Goal: Navigation & Orientation: Find specific page/section

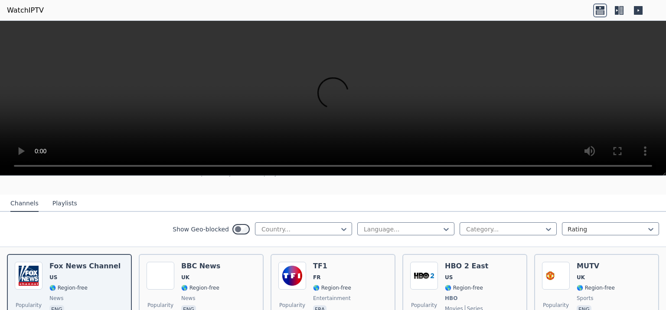
scroll to position [87, 0]
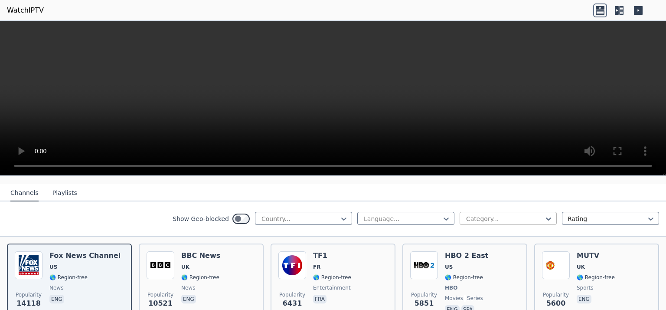
click at [479, 214] on div at bounding box center [504, 218] width 79 height 9
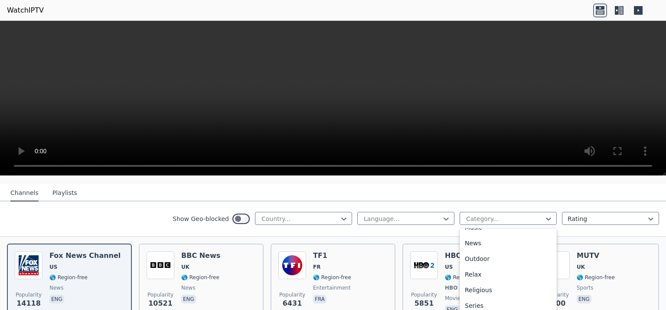
scroll to position [304, 0]
click at [473, 303] on div "Sports" at bounding box center [508, 309] width 97 height 16
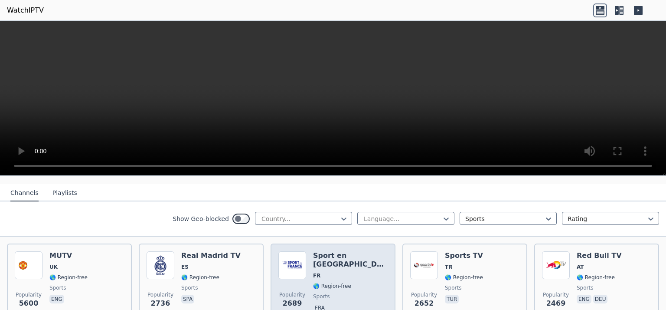
scroll to position [217, 0]
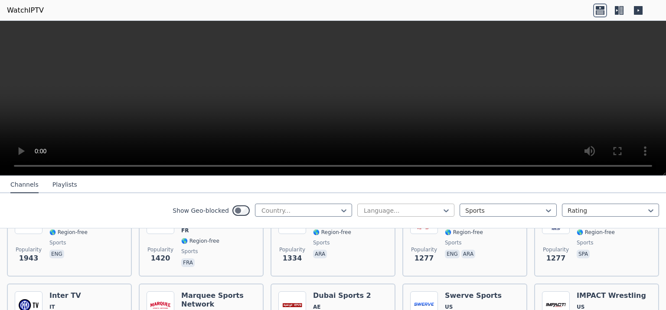
click at [370, 211] on div at bounding box center [402, 210] width 79 height 9
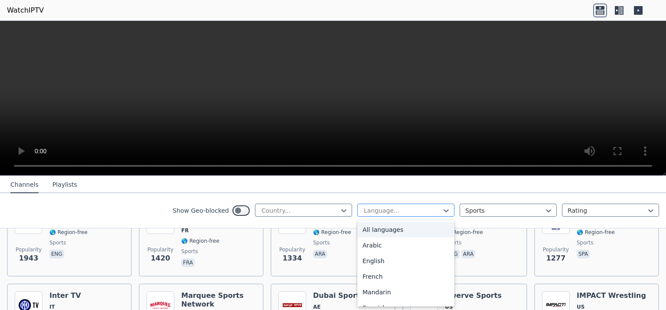
click at [370, 211] on div at bounding box center [402, 210] width 79 height 9
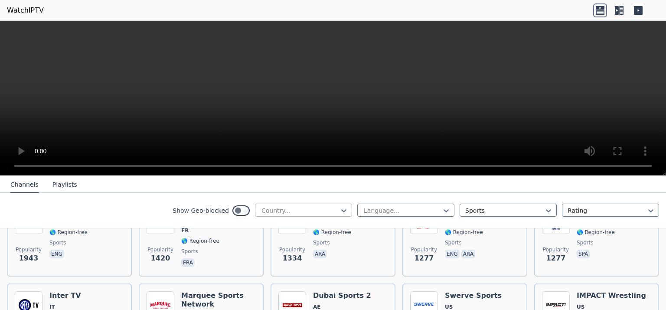
click at [326, 210] on div at bounding box center [300, 210] width 79 height 9
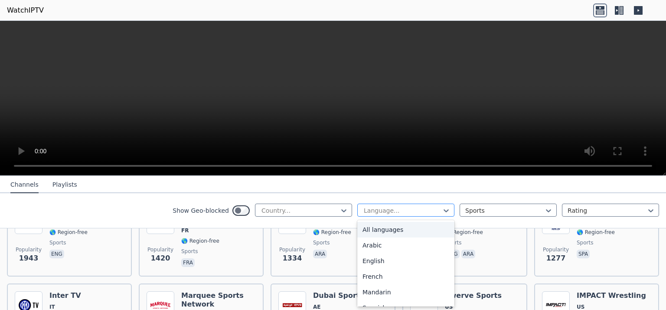
click at [363, 206] on div at bounding box center [402, 210] width 79 height 9
click at [371, 249] on div "Arabic" at bounding box center [405, 245] width 97 height 16
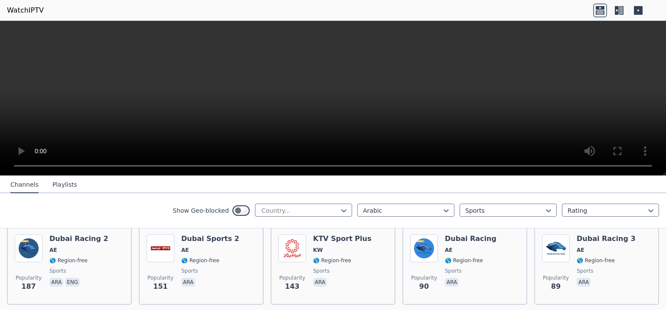
scroll to position [253, 0]
